Goal: Information Seeking & Learning: Check status

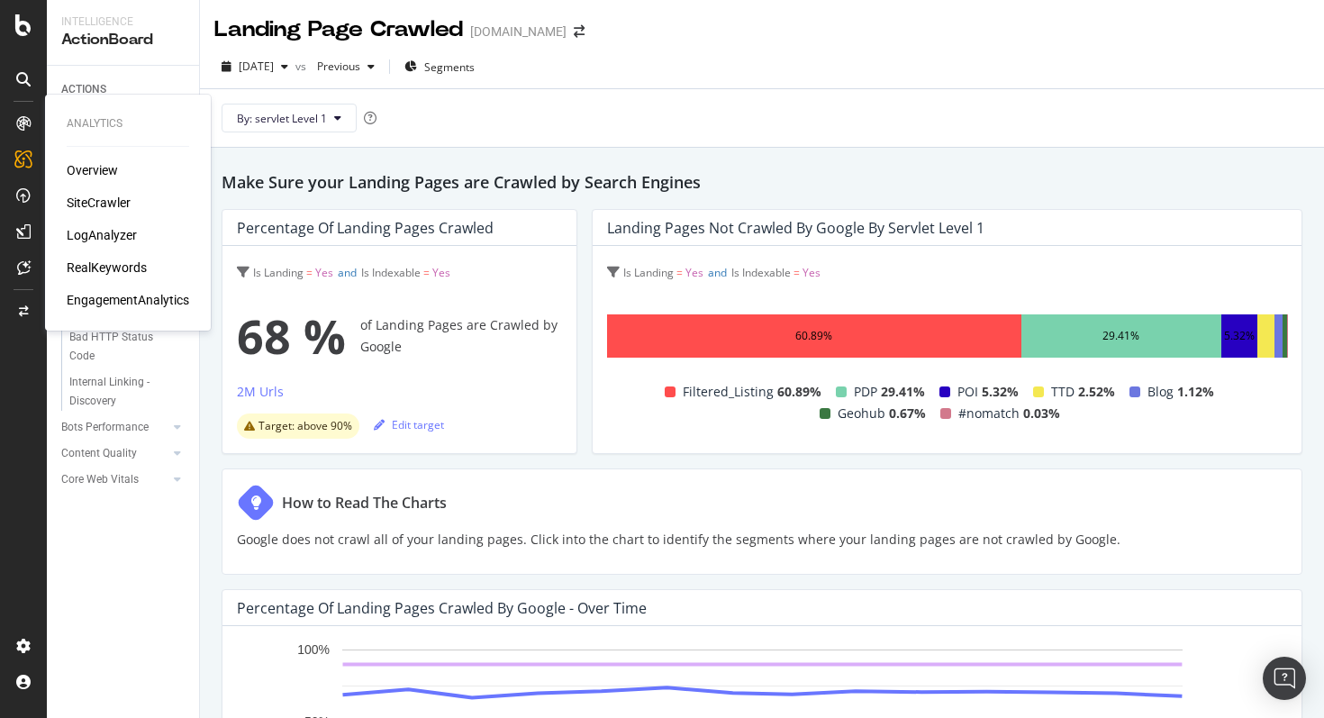
click at [89, 231] on div "LogAnalyzer" at bounding box center [102, 235] width 70 height 18
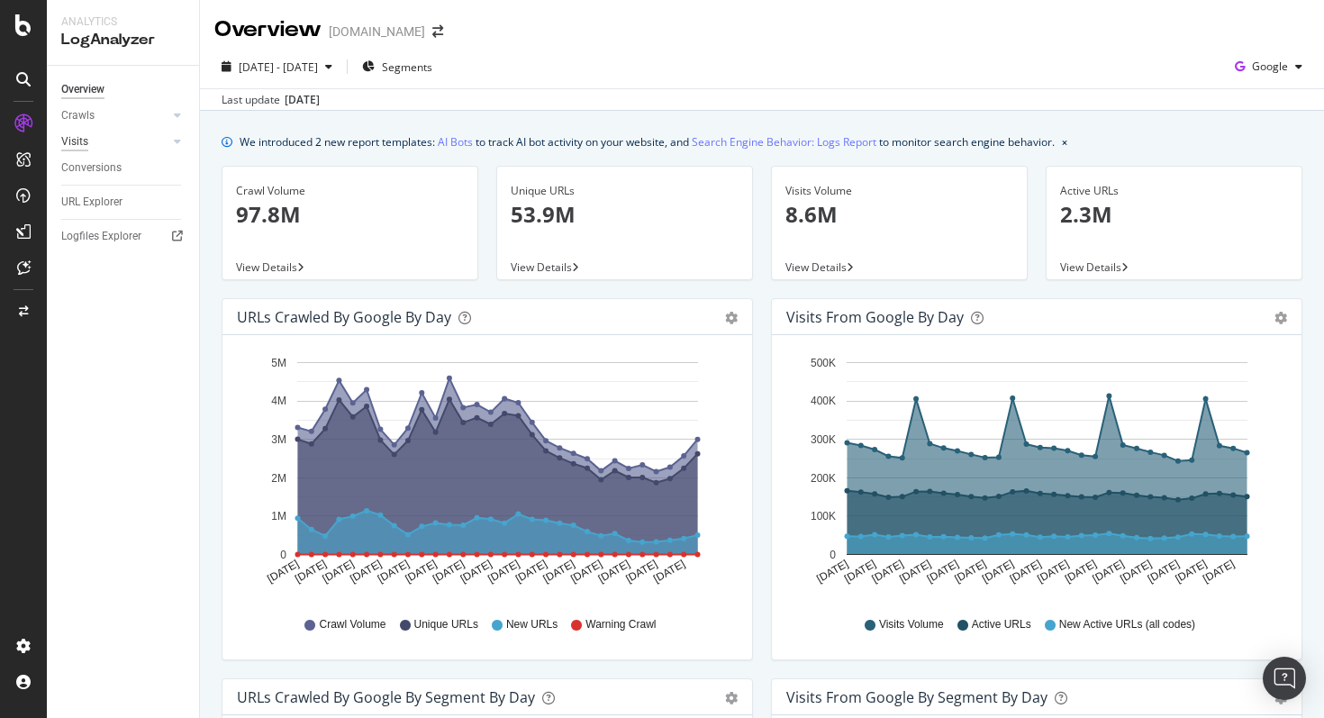
click at [69, 143] on div "Visits" at bounding box center [74, 141] width 27 height 19
